Goal: Find specific page/section: Find specific page/section

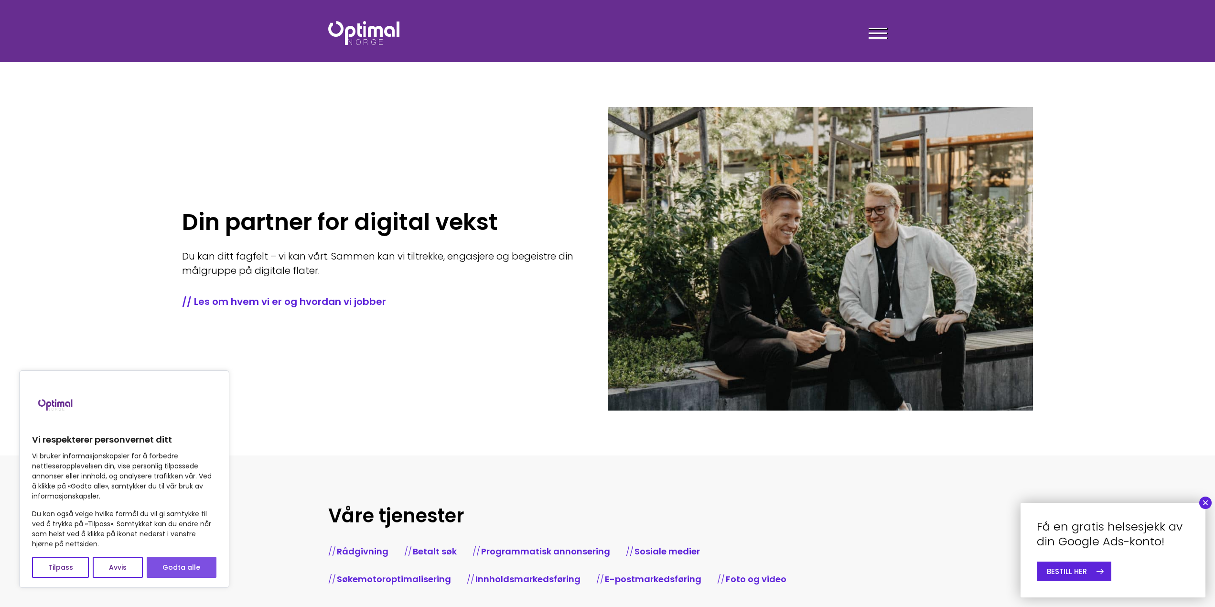
click at [174, 564] on button "Godta alle" at bounding box center [182, 567] width 70 height 21
checkbox input "true"
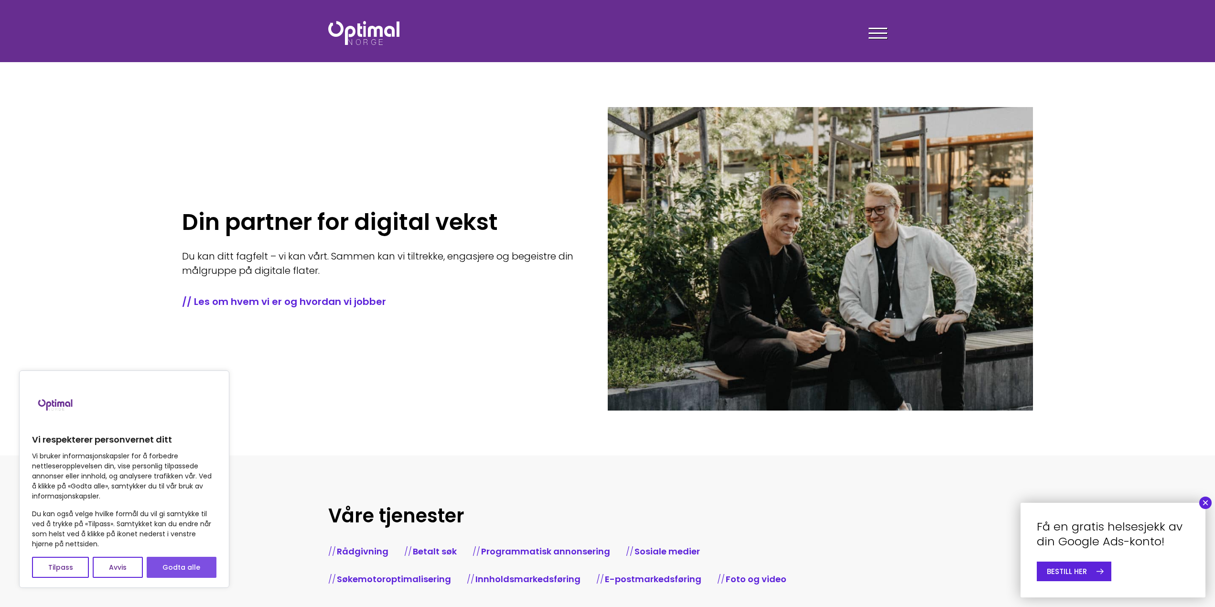
checkbox input "true"
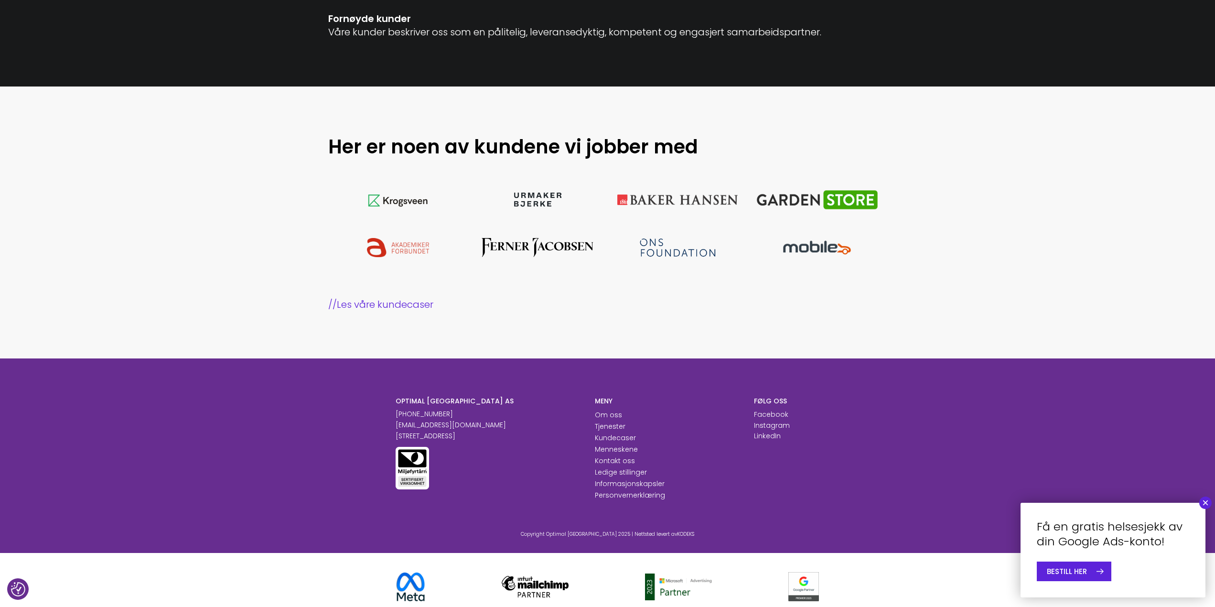
scroll to position [866, 0]
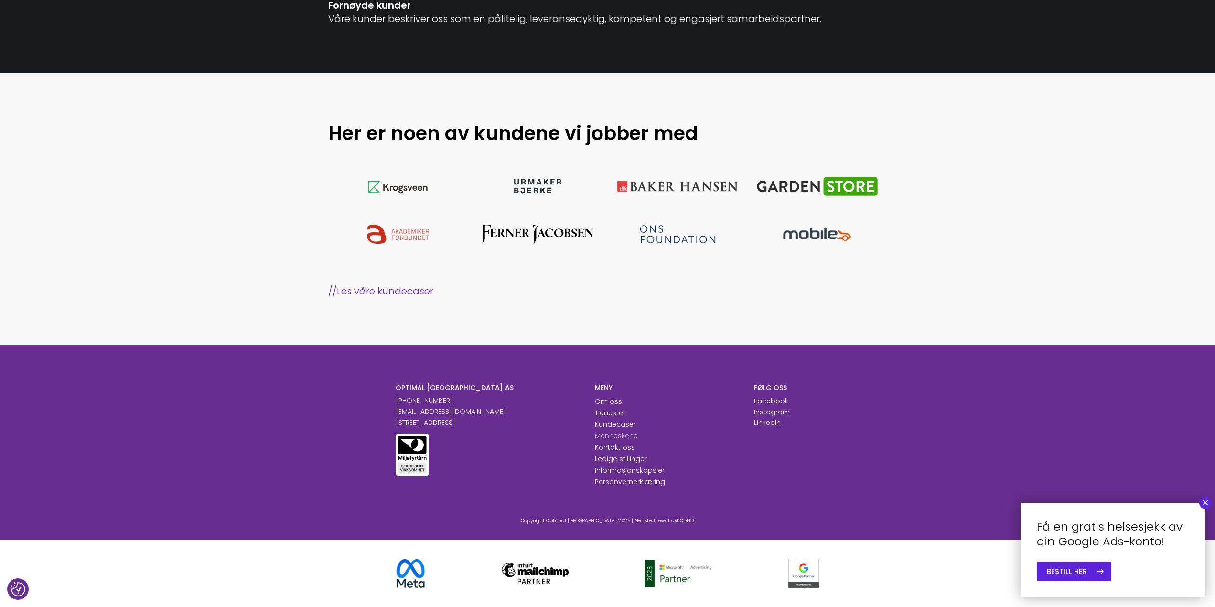
click at [618, 438] on link "Menneskene" at bounding box center [616, 436] width 43 height 10
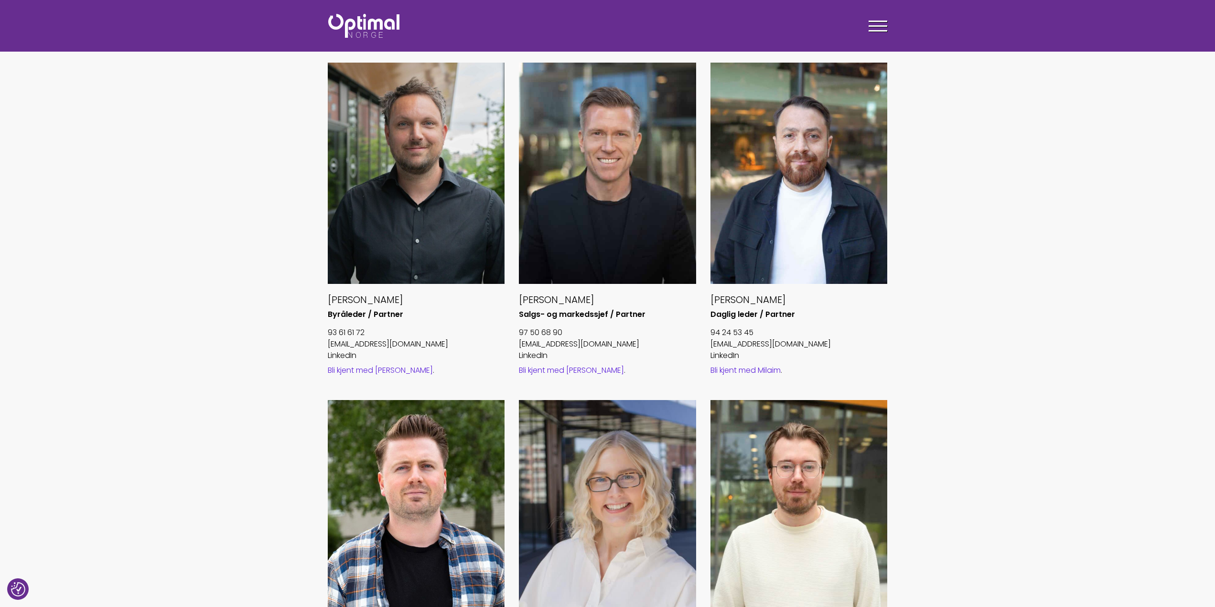
scroll to position [239, 0]
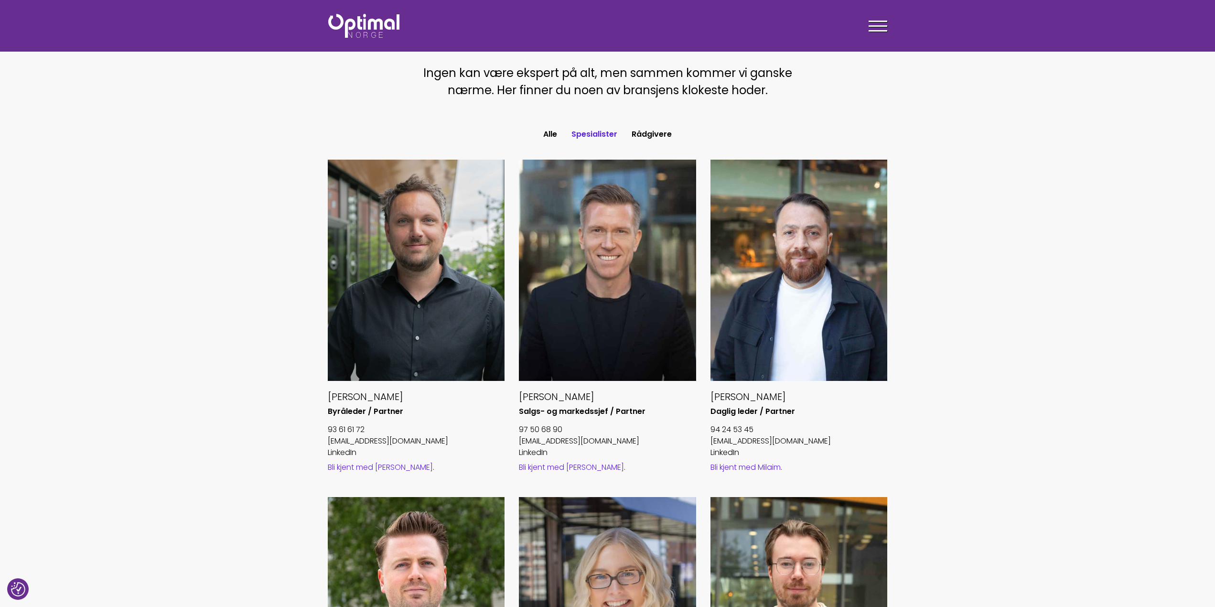
click at [612, 137] on button "Spesialister" at bounding box center [594, 134] width 60 height 17
